Goal: Check status

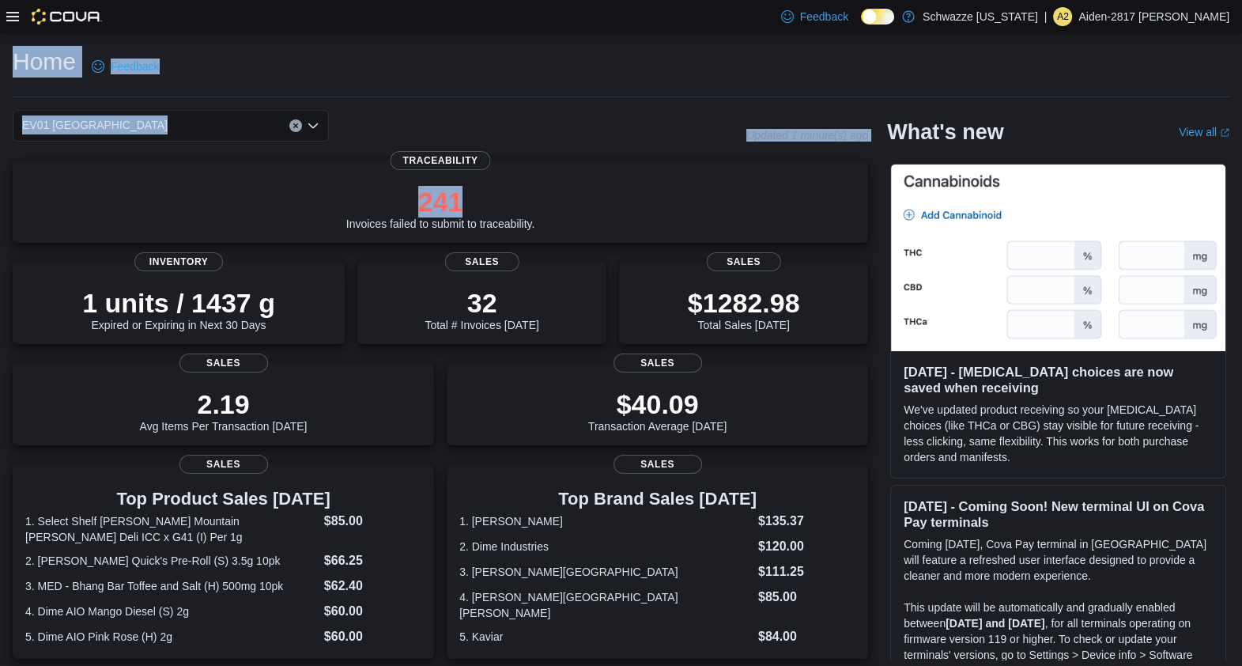
drag, startPoint x: 792, startPoint y: 170, endPoint x: 772, endPoint y: 89, distance: 83.8
click at [772, 89] on div "Home Feedback EV01 [GEOGRAPHIC_DATA] Updated 1 minute(s) ago 241 Invoices faile…" at bounding box center [621, 521] width 1242 height 976
click at [772, 89] on div "Home Feedback" at bounding box center [621, 71] width 1217 height 51
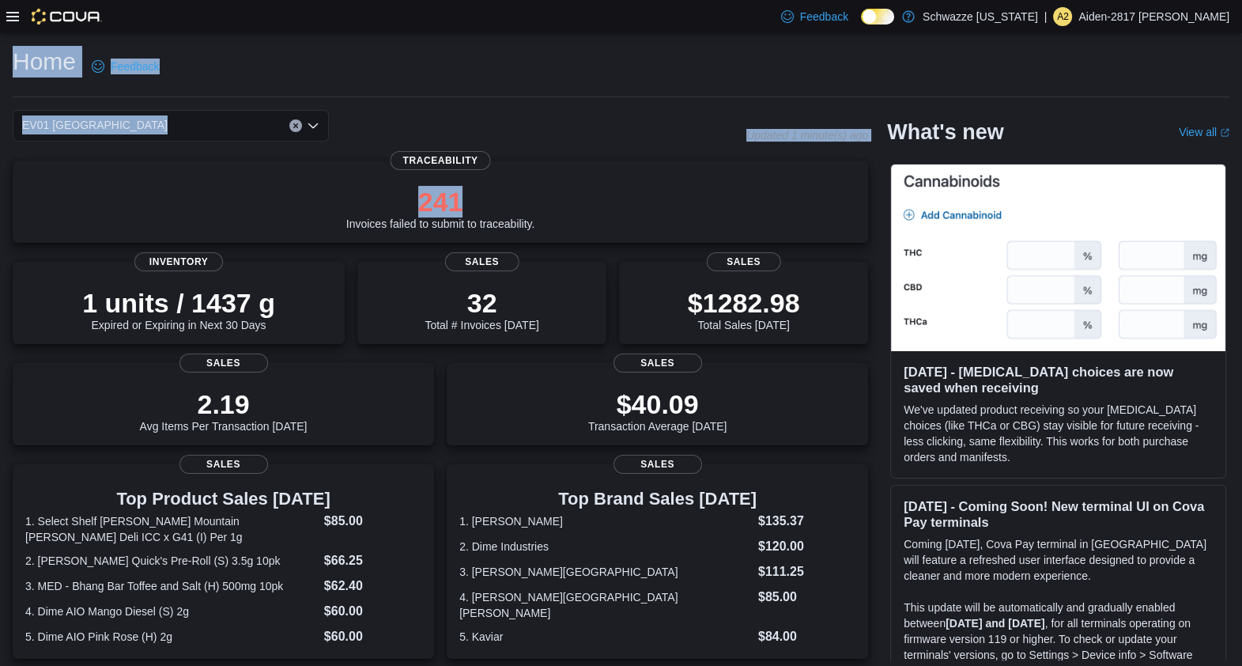
click at [772, 89] on div "Home Feedback" at bounding box center [621, 71] width 1217 height 51
drag, startPoint x: 772, startPoint y: 89, endPoint x: 609, endPoint y: 123, distance: 167.1
click at [609, 123] on div "EV01 [GEOGRAPHIC_DATA]" at bounding box center [380, 126] width 734 height 32
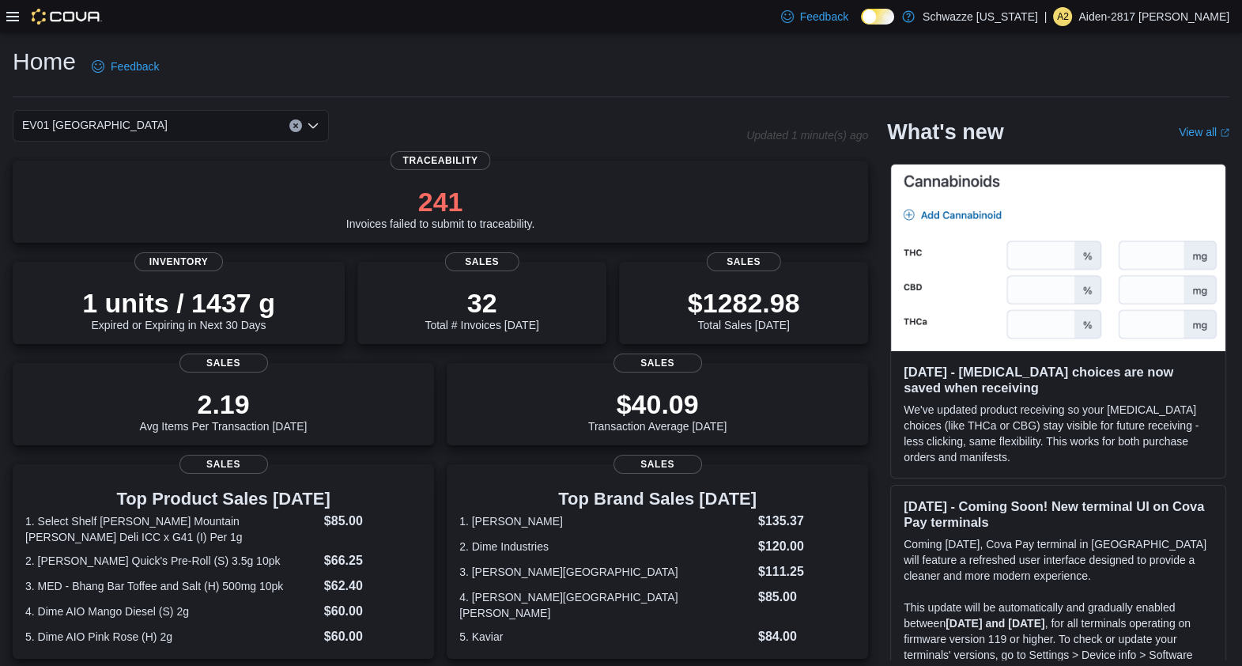
click at [609, 123] on div "EV01 [GEOGRAPHIC_DATA]" at bounding box center [380, 126] width 734 height 32
